Goal: Task Accomplishment & Management: Use online tool/utility

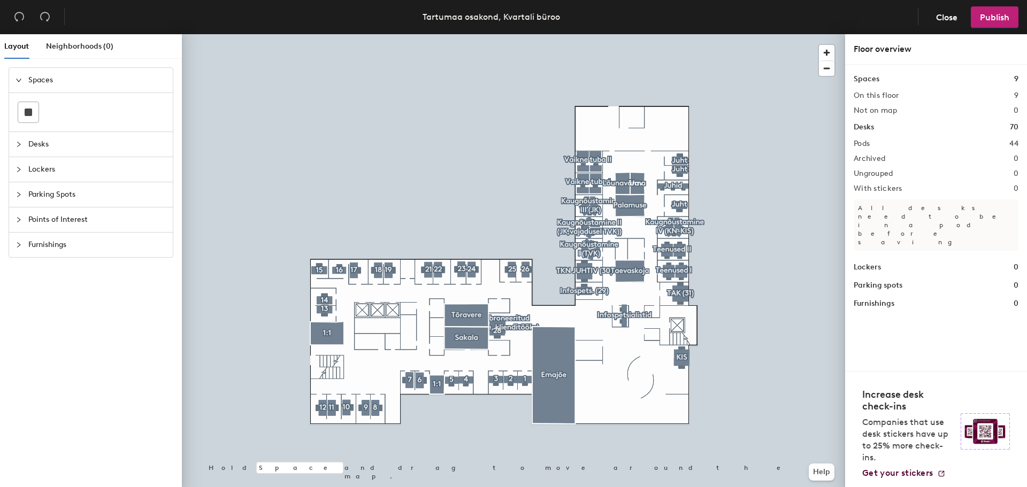
click at [21, 243] on icon "collapsed" at bounding box center [19, 245] width 6 height 6
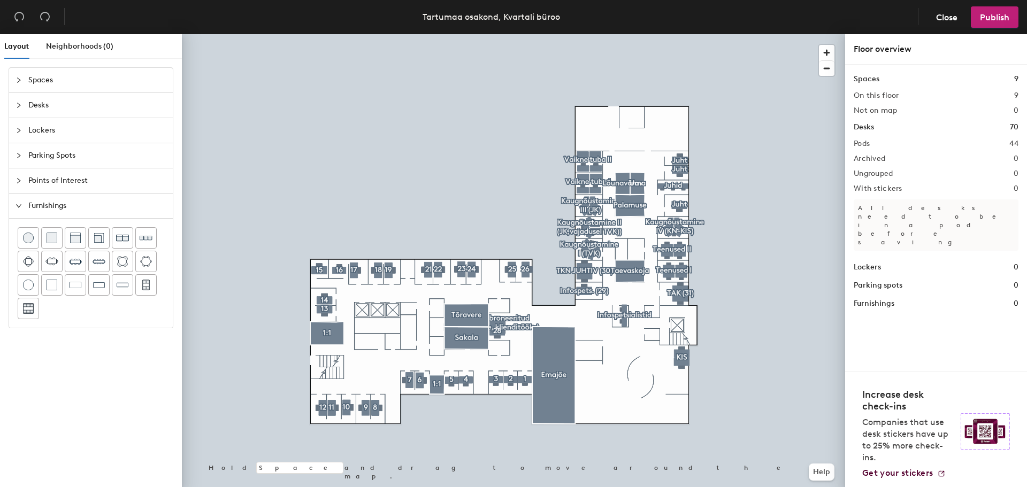
click at [20, 207] on icon "expanded" at bounding box center [19, 206] width 6 height 6
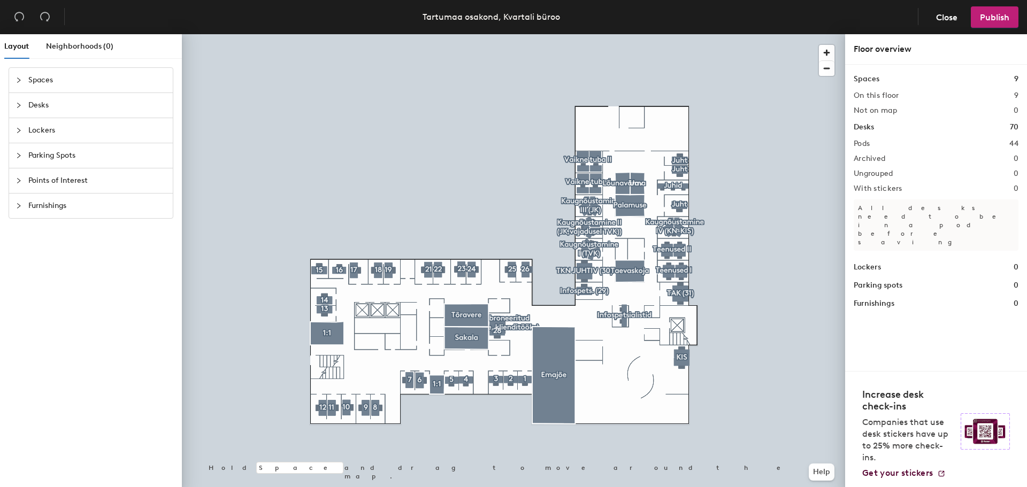
click at [18, 178] on icon "collapsed" at bounding box center [19, 181] width 6 height 6
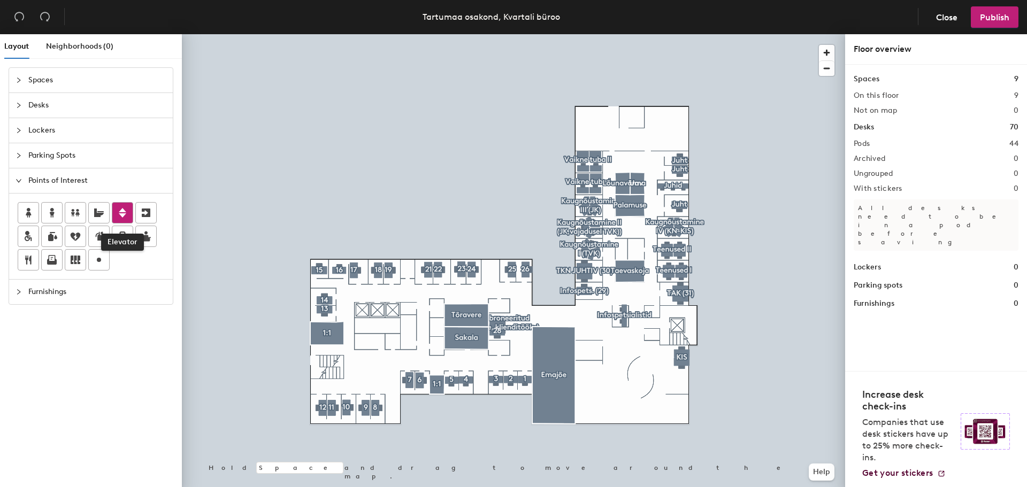
click at [117, 209] on icon at bounding box center [122, 213] width 13 height 13
click at [388, 334] on span "Done" at bounding box center [382, 334] width 32 height 18
click at [396, 334] on span "Delete" at bounding box center [398, 334] width 37 height 18
click at [947, 18] on span "Close" at bounding box center [946, 17] width 21 height 10
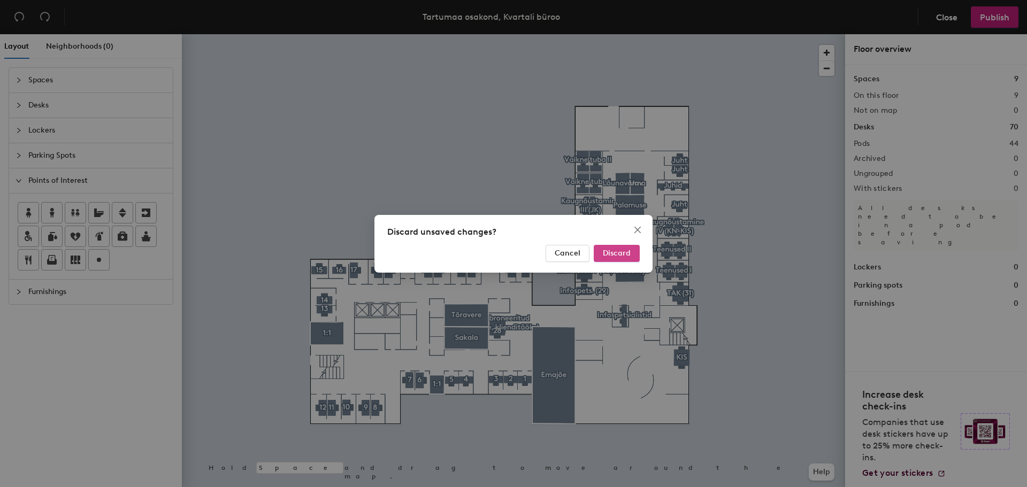
click at [623, 253] on span "Discard" at bounding box center [617, 253] width 28 height 9
